Goal: Task Accomplishment & Management: Manage account settings

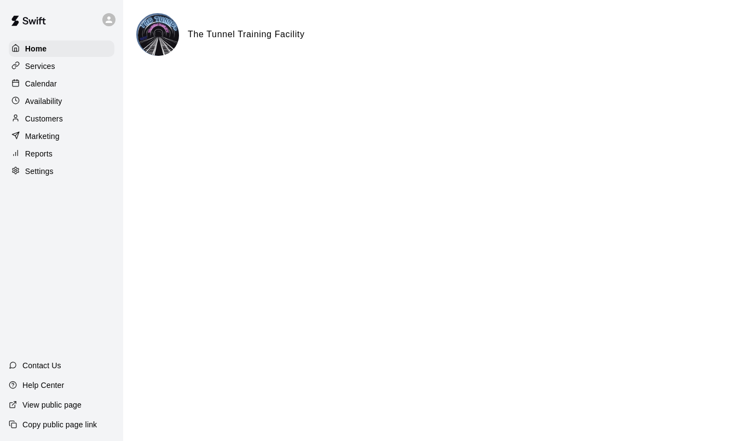
click at [54, 65] on p "Services" at bounding box center [40, 66] width 30 height 11
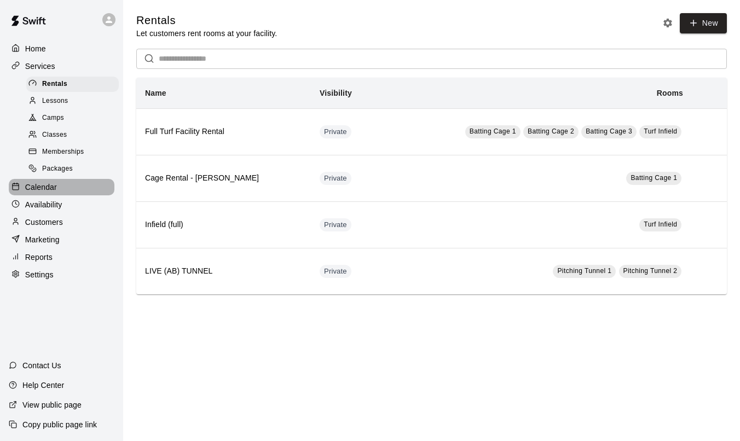
click at [52, 191] on p "Calendar" at bounding box center [41, 187] width 32 height 11
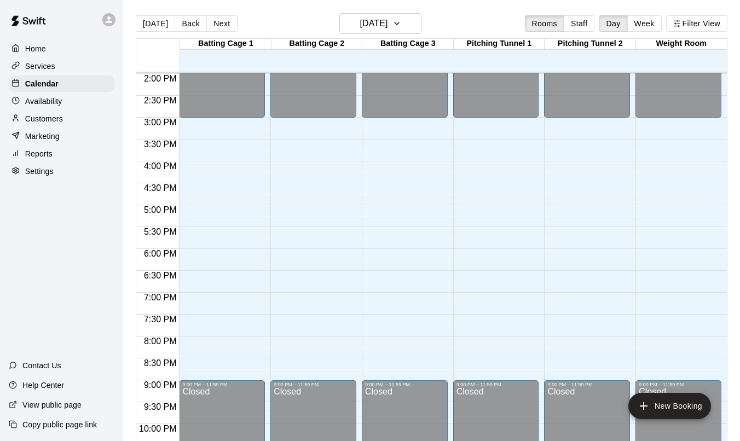
scroll to position [615, 0]
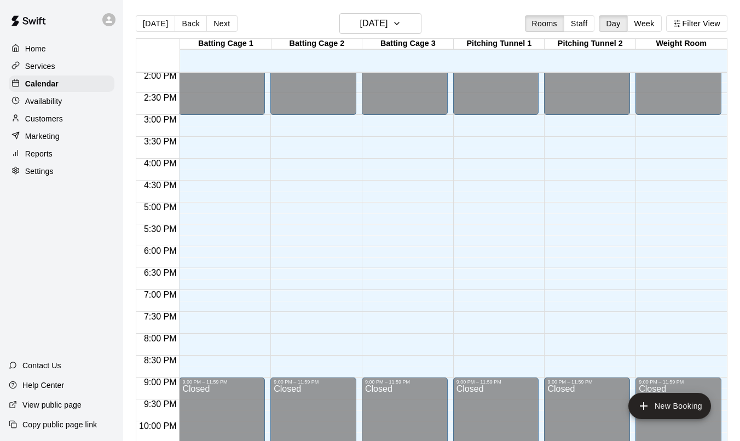
click at [215, 32] on div "[DATE] Back [DATE][DATE] Rooms Staff Day Week Filter View" at bounding box center [432, 25] width 592 height 25
click at [215, 28] on button "Next" at bounding box center [221, 23] width 31 height 16
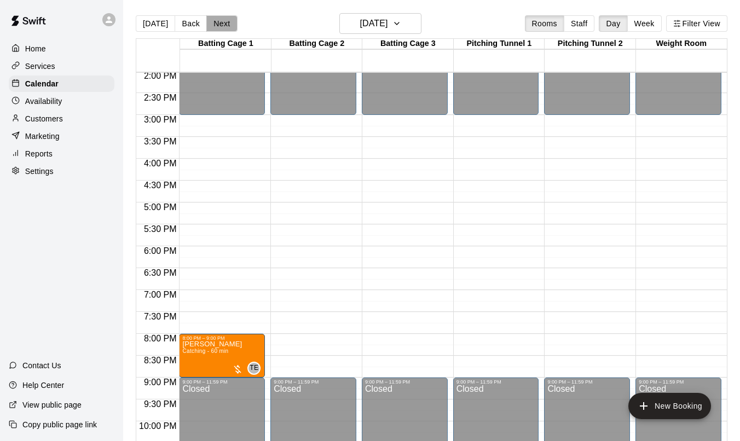
click at [215, 28] on button "Next" at bounding box center [221, 23] width 31 height 16
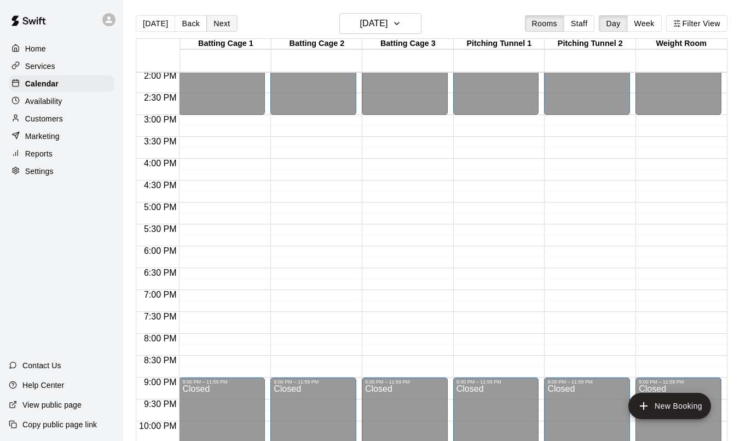
click at [215, 28] on button "Next" at bounding box center [221, 23] width 31 height 16
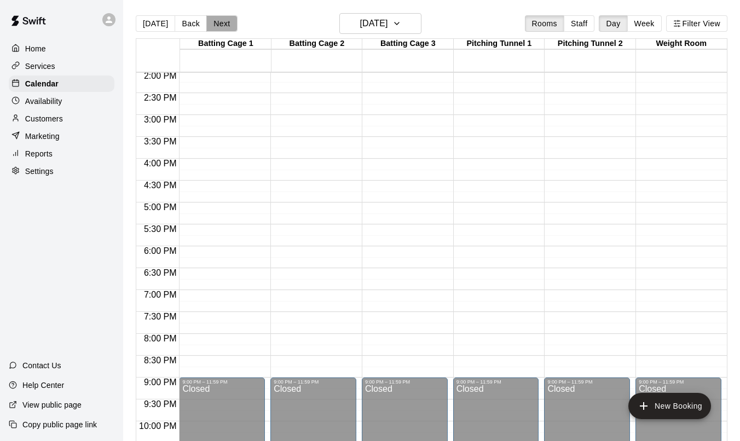
click at [215, 28] on button "Next" at bounding box center [221, 23] width 31 height 16
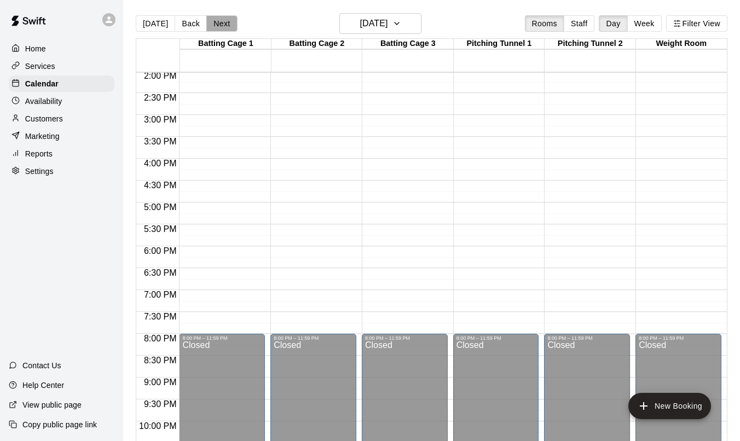
click at [215, 28] on button "Next" at bounding box center [221, 23] width 31 height 16
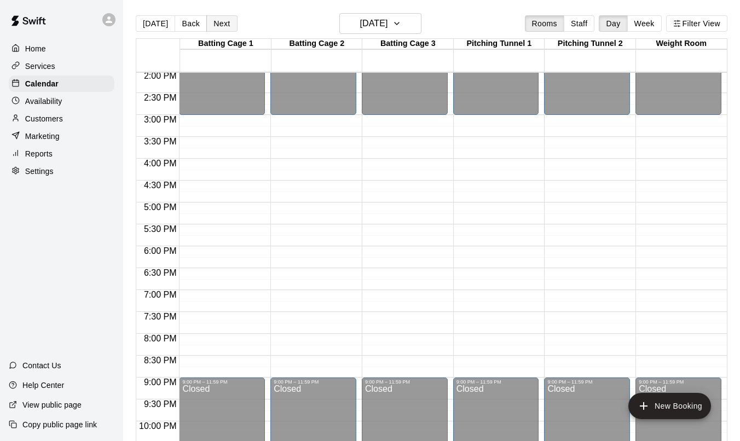
click at [215, 28] on button "Next" at bounding box center [221, 23] width 31 height 16
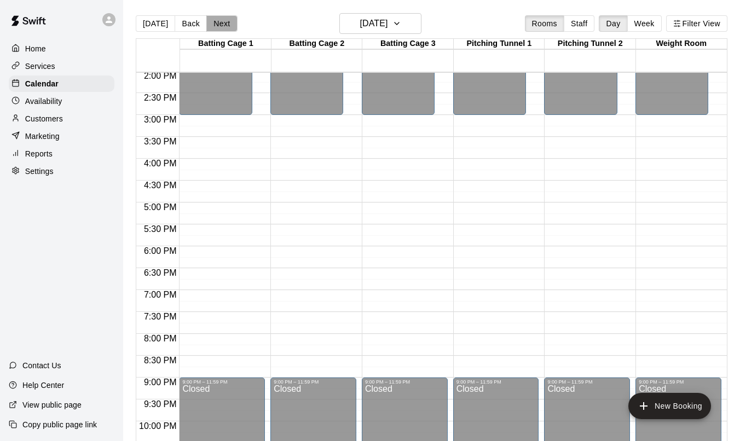
click at [215, 28] on button "Next" at bounding box center [221, 23] width 31 height 16
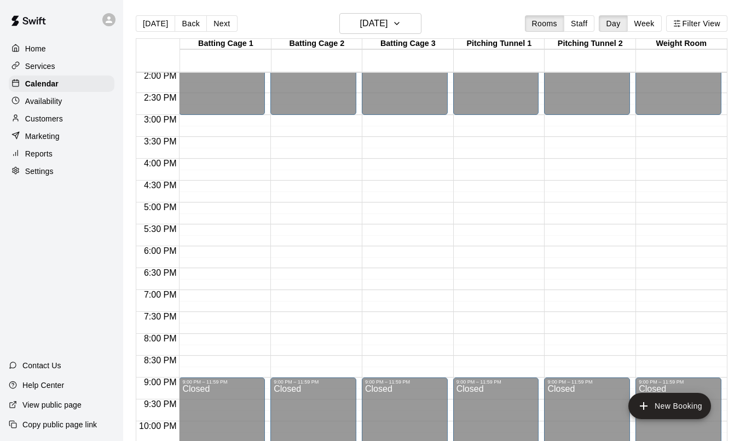
click at [42, 61] on p "Services" at bounding box center [40, 66] width 30 height 11
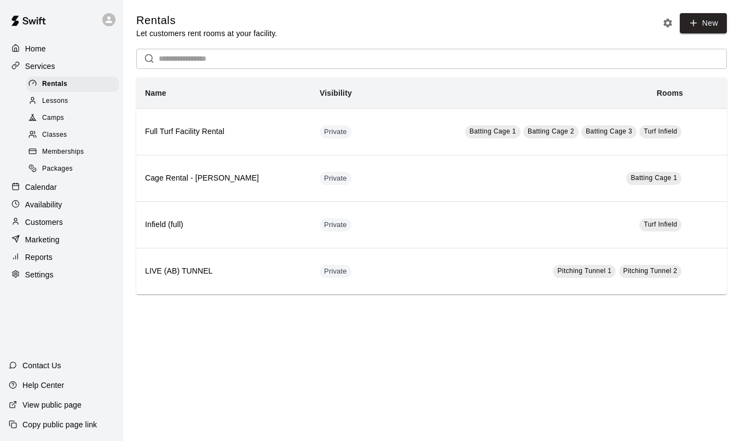
click at [65, 113] on div "Camps" at bounding box center [72, 118] width 93 height 15
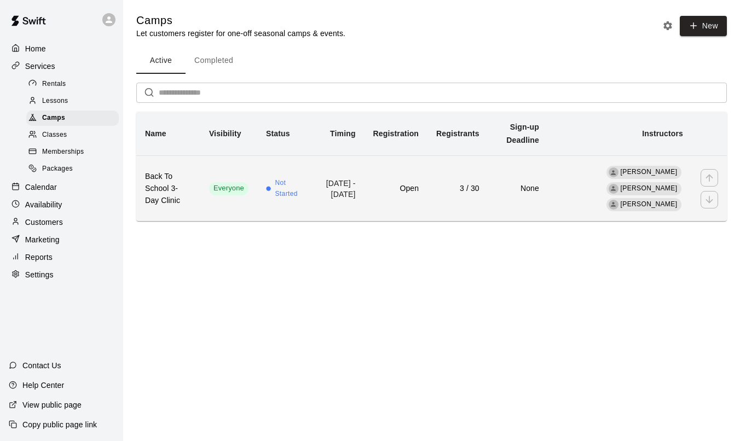
click at [486, 212] on td "3 / 30" at bounding box center [458, 189] width 61 height 66
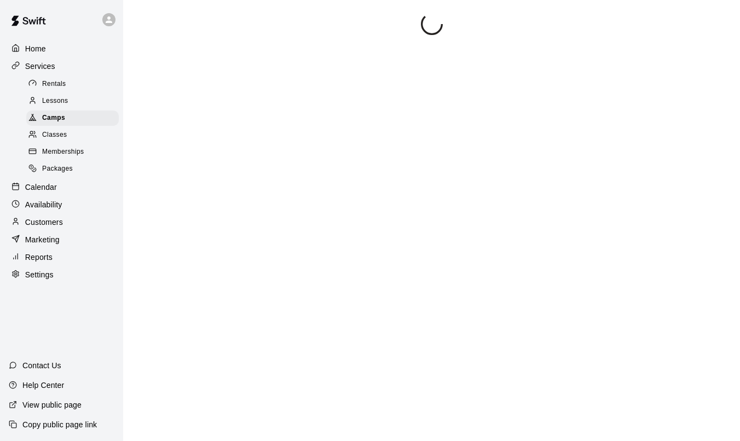
click at [486, 212] on div at bounding box center [431, 233] width 591 height 441
